Goal: Task Accomplishment & Management: Manage account settings

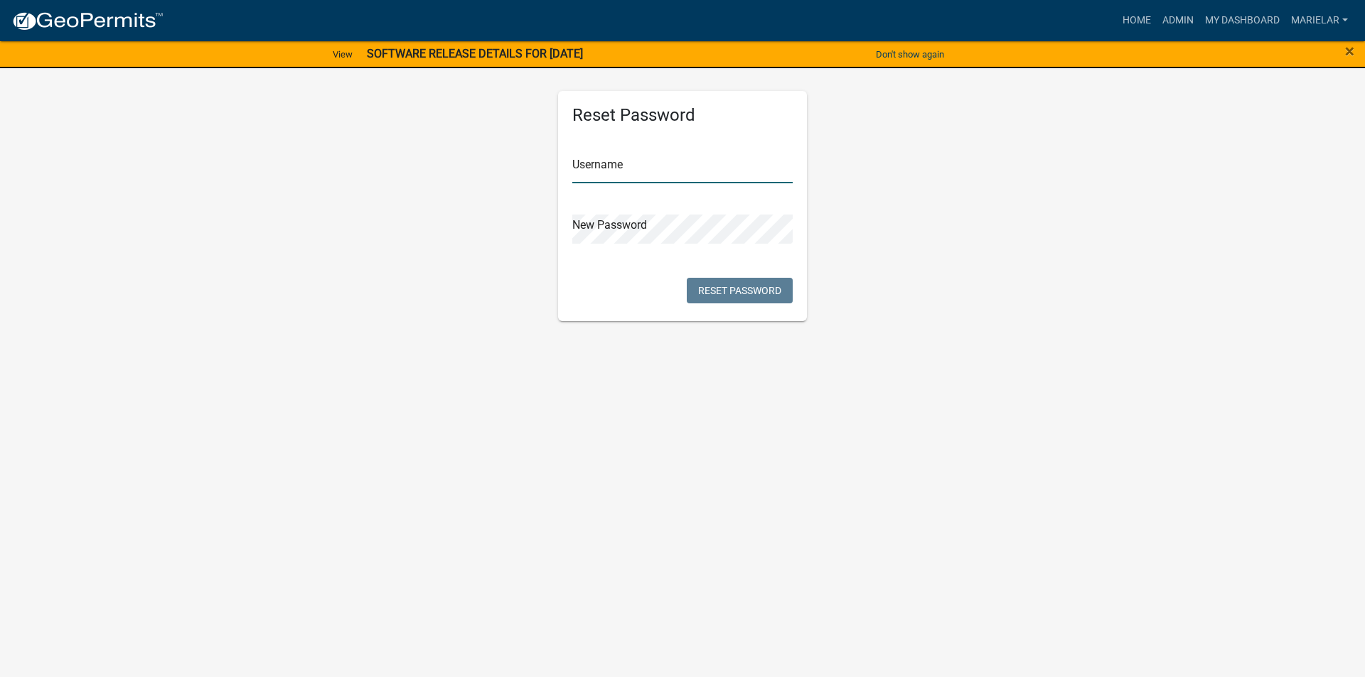
click at [637, 162] on input "text" at bounding box center [682, 168] width 220 height 29
type input "marielar"
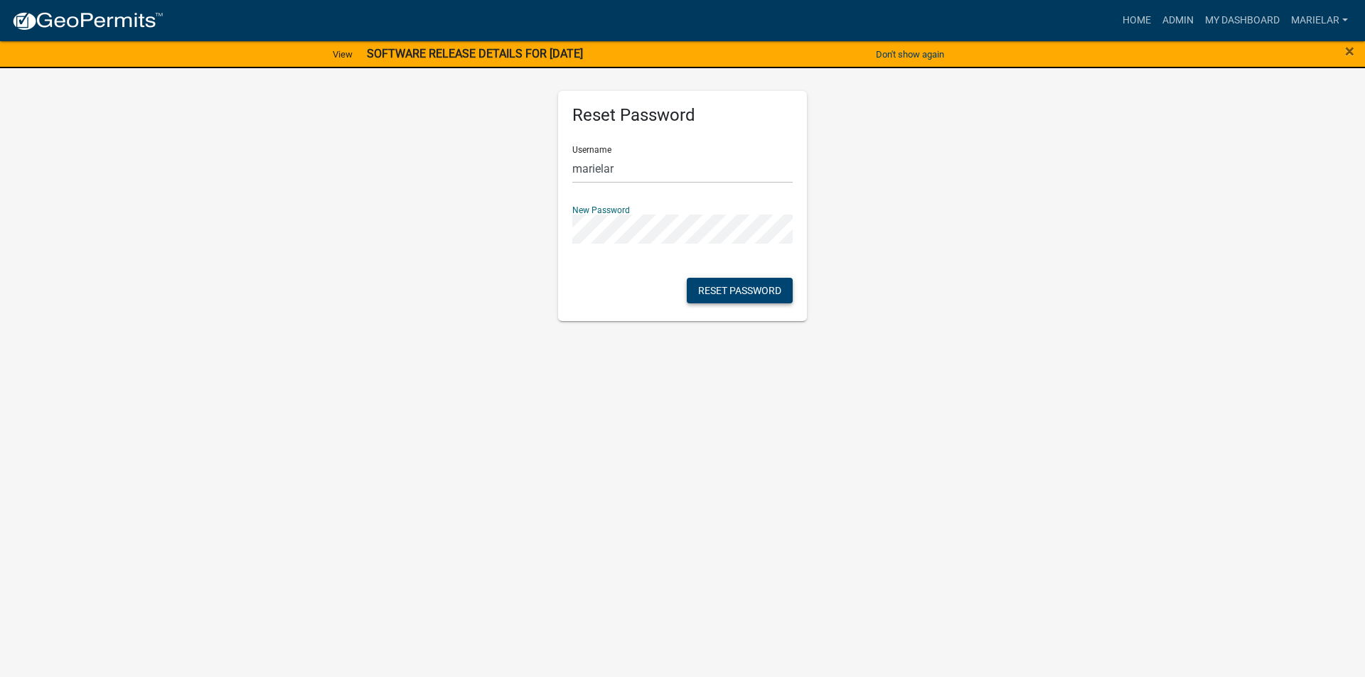
click at [757, 292] on button "Reset Password" at bounding box center [740, 291] width 106 height 26
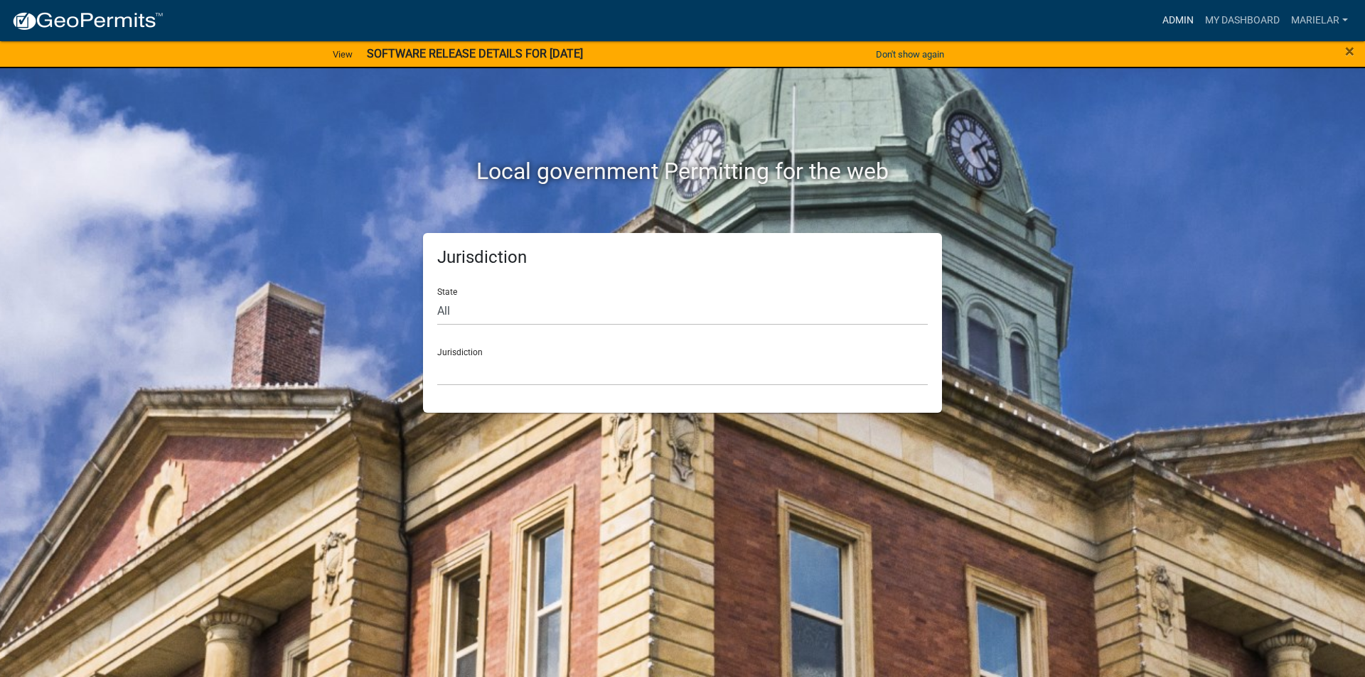
click at [1176, 17] on link "Admin" at bounding box center [1178, 20] width 43 height 27
